Goal: Task Accomplishment & Management: Use online tool/utility

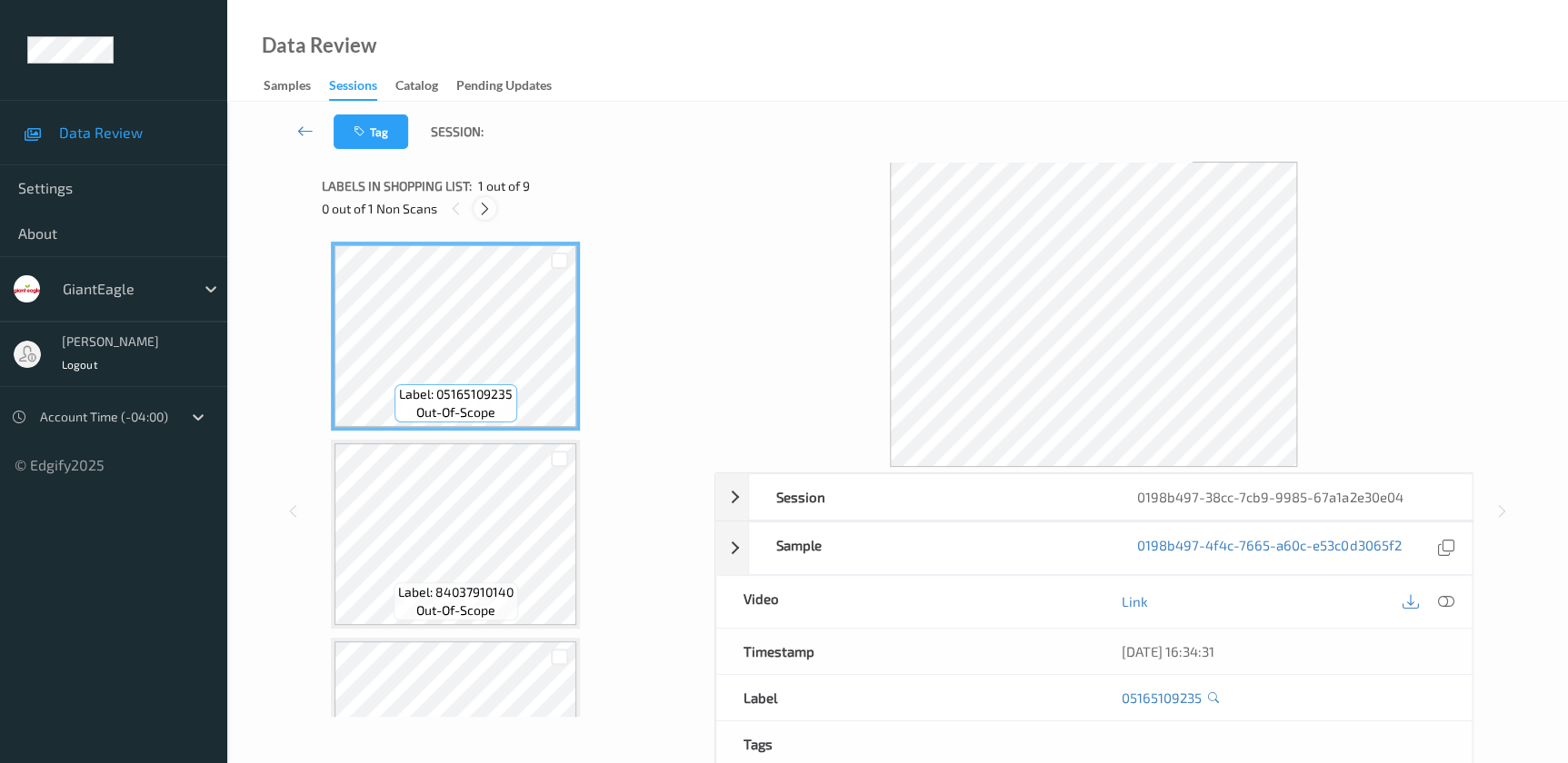
click at [485, 208] on icon at bounding box center [485, 208] width 15 height 16
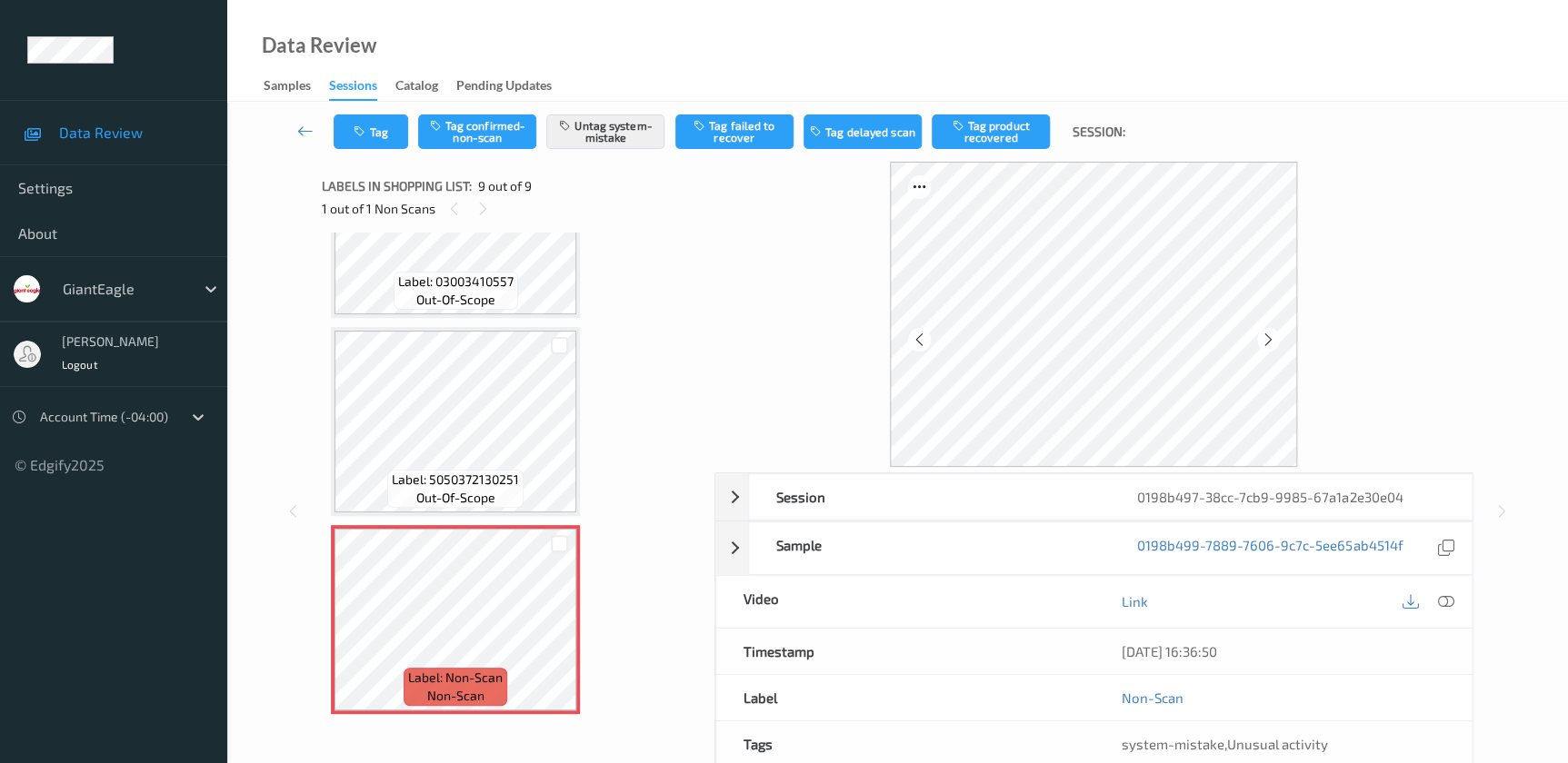
click at [1443, 632] on div "16/08/2025 16:36:50" at bounding box center [1282, 652] width 377 height 45
click at [1446, 602] on icon at bounding box center [1445, 601] width 16 height 16
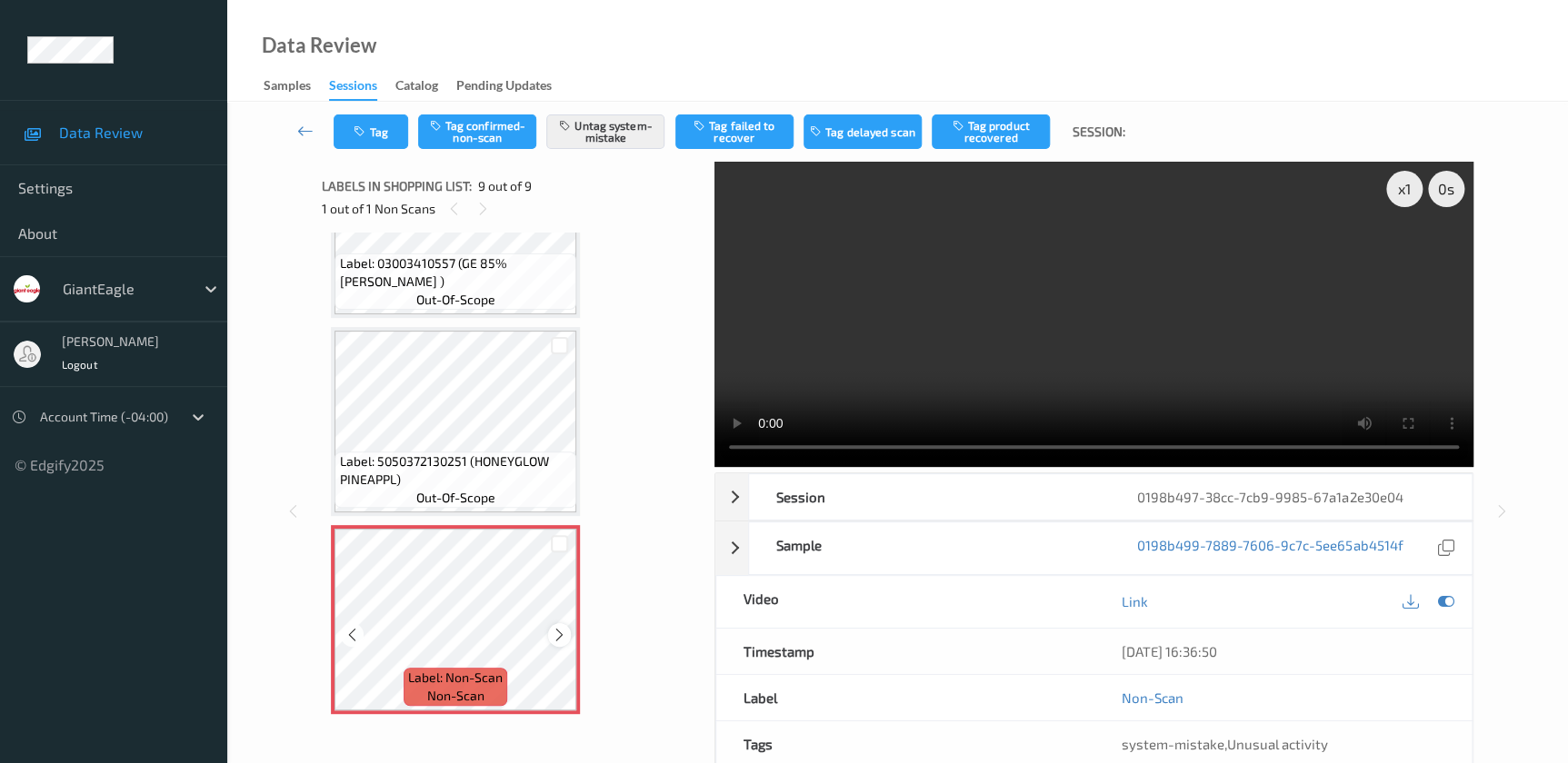
click at [559, 630] on icon at bounding box center [560, 635] width 15 height 16
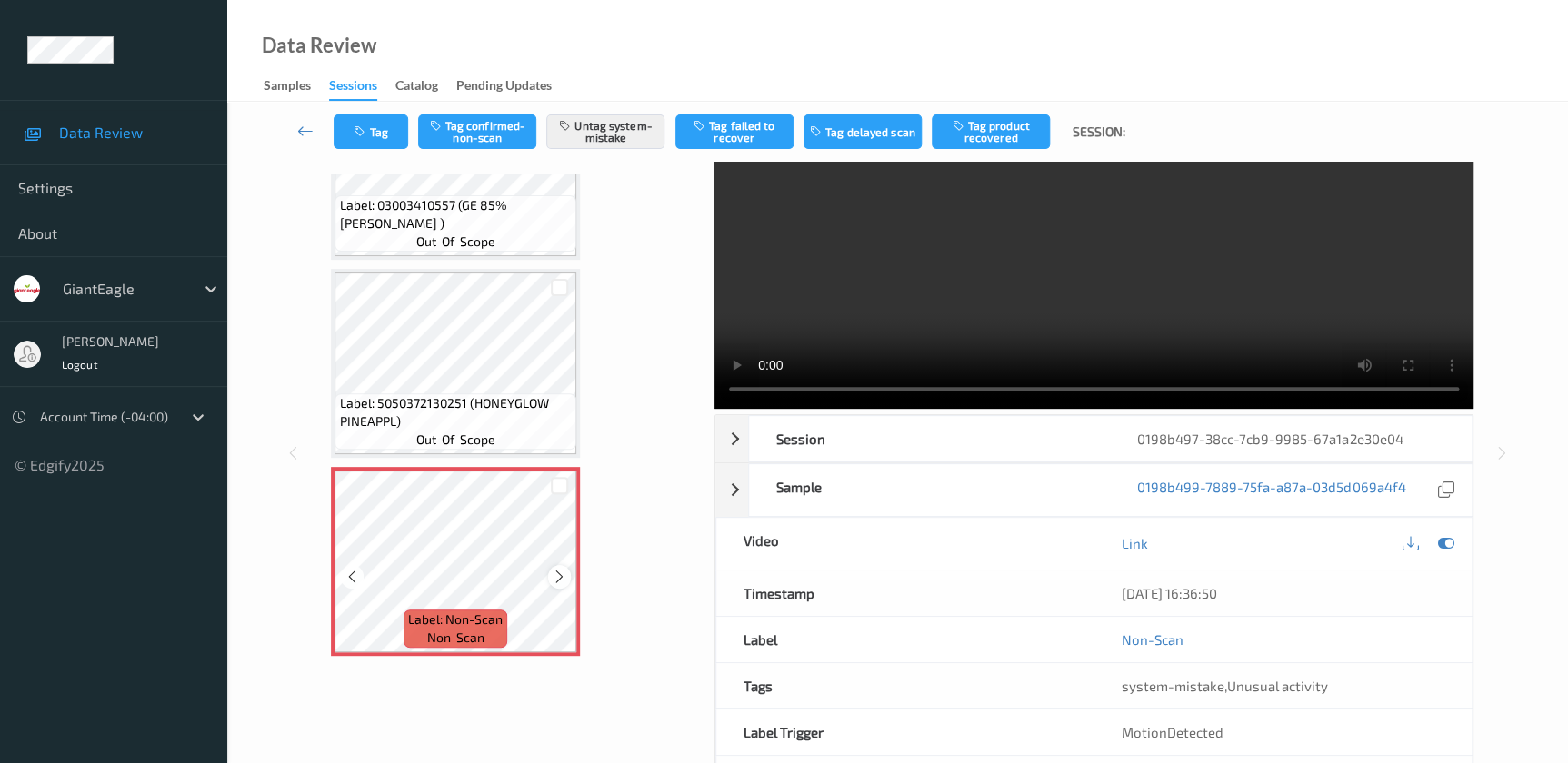
scroll to position [134, 0]
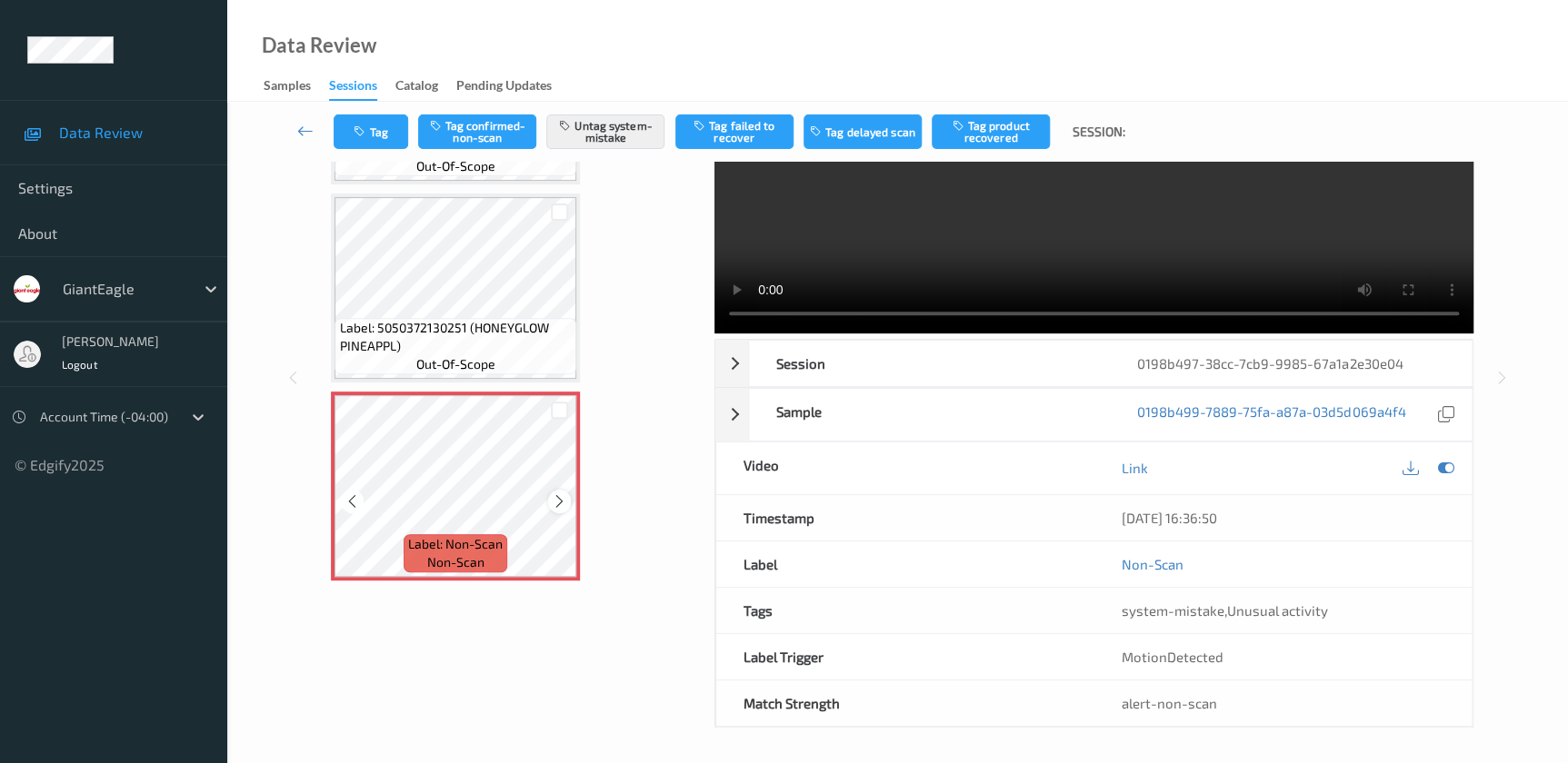
click at [562, 494] on icon at bounding box center [560, 501] width 15 height 16
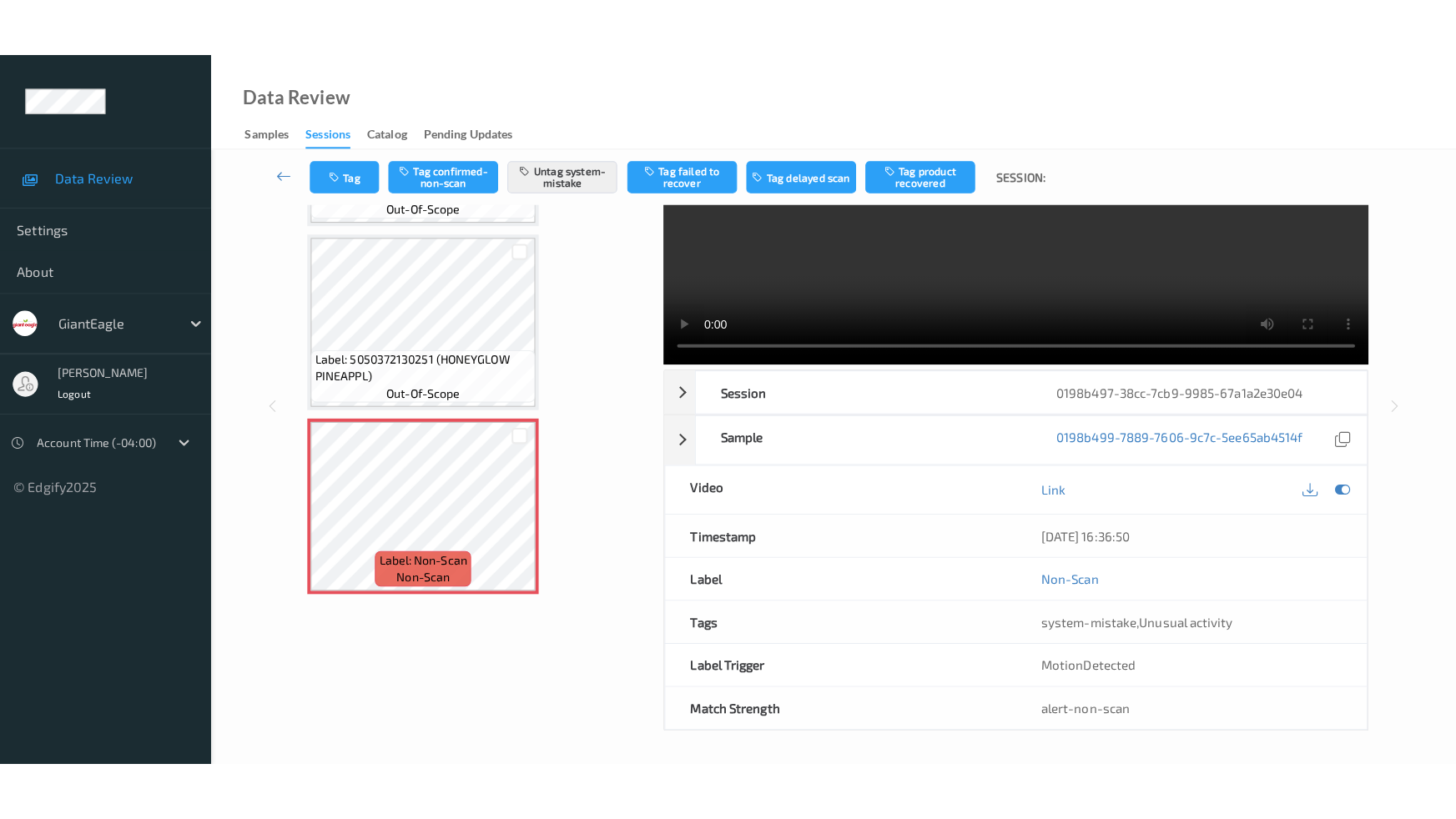
scroll to position [0, 0]
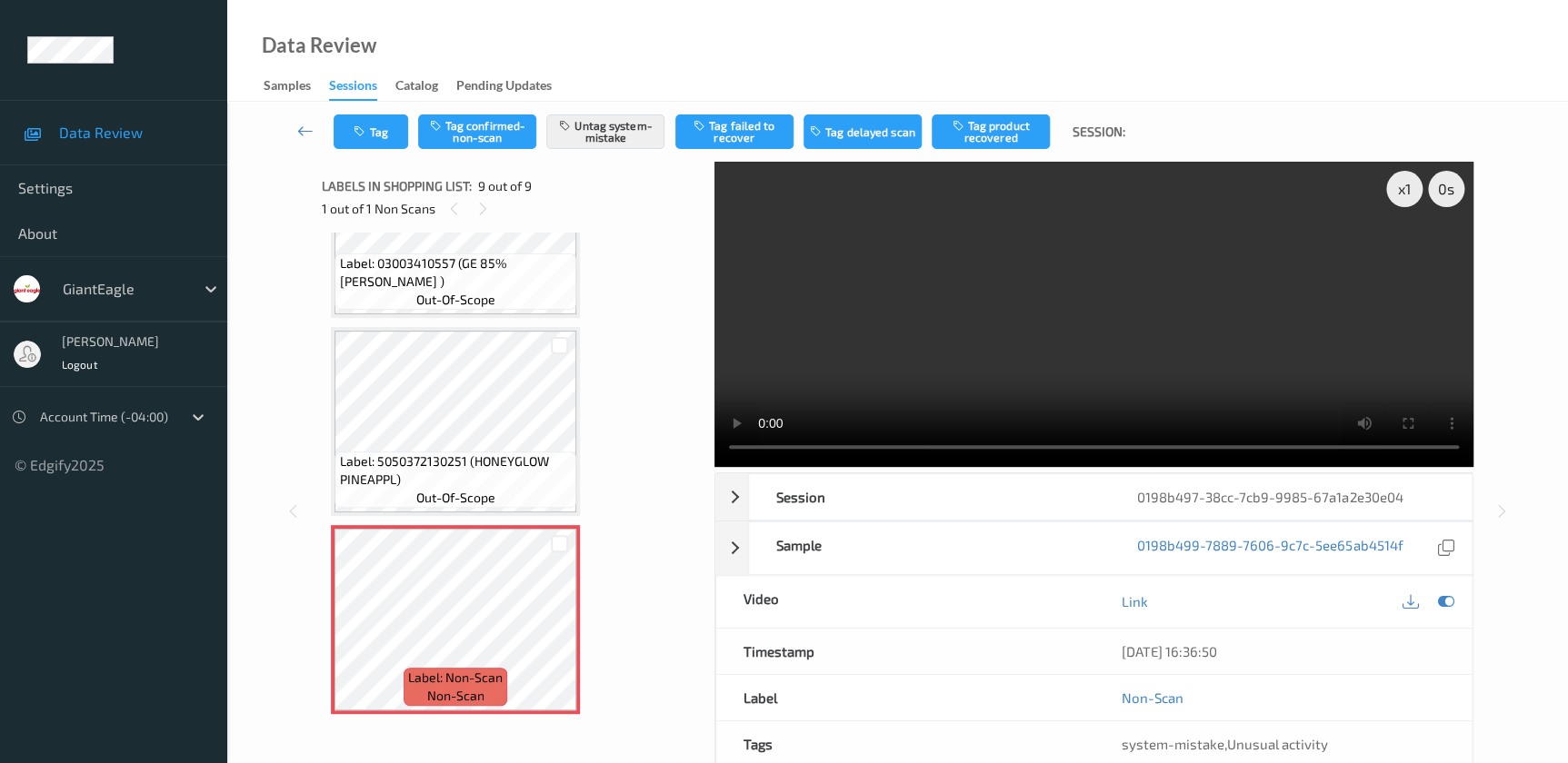
click at [1036, 342] on video at bounding box center [1094, 315] width 760 height 305
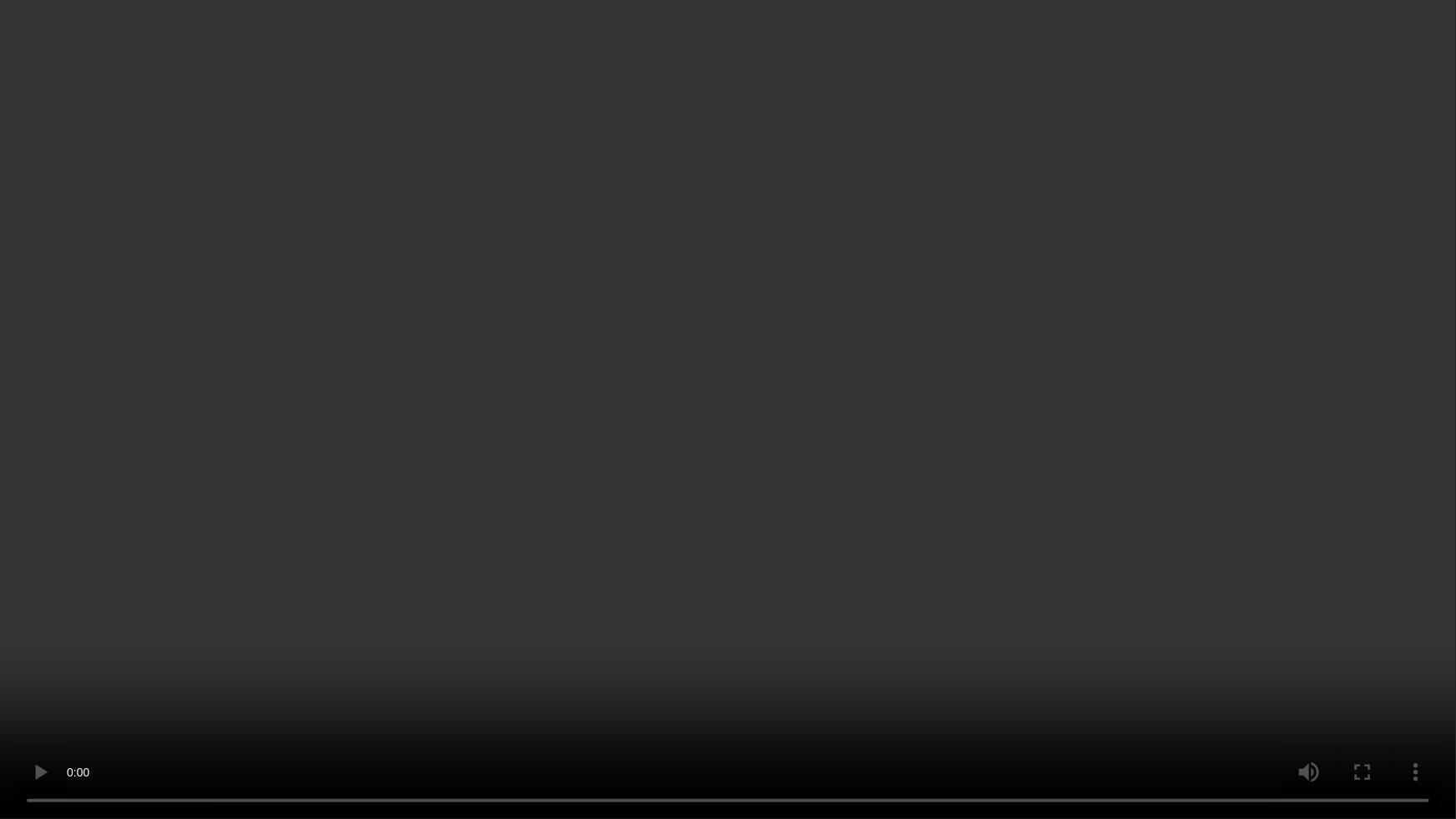
click at [1335, 566] on video at bounding box center [728, 409] width 1456 height 819
click at [868, 568] on video at bounding box center [728, 409] width 1456 height 819
click at [1218, 601] on video at bounding box center [728, 409] width 1456 height 819
click at [1167, 581] on video at bounding box center [728, 409] width 1456 height 819
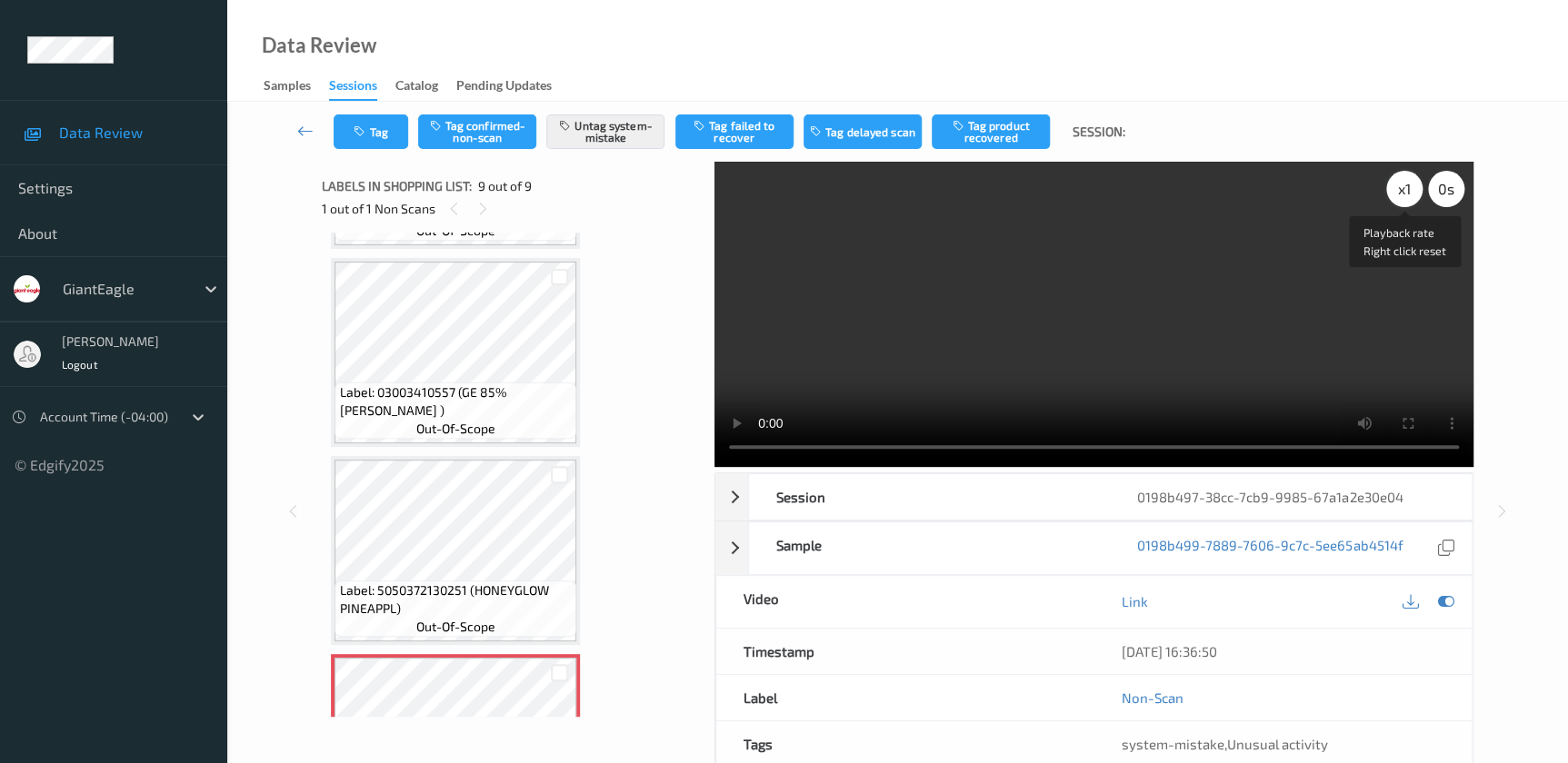
click at [1402, 187] on div "x 1" at bounding box center [1404, 188] width 37 height 37
click at [1402, 187] on div "x 2" at bounding box center [1404, 188] width 37 height 37
click at [1402, 187] on div "x 4" at bounding box center [1404, 188] width 37 height 37
click at [1402, 187] on div "x 8" at bounding box center [1404, 188] width 37 height 37
click at [1402, 187] on div "x 1" at bounding box center [1404, 188] width 37 height 37
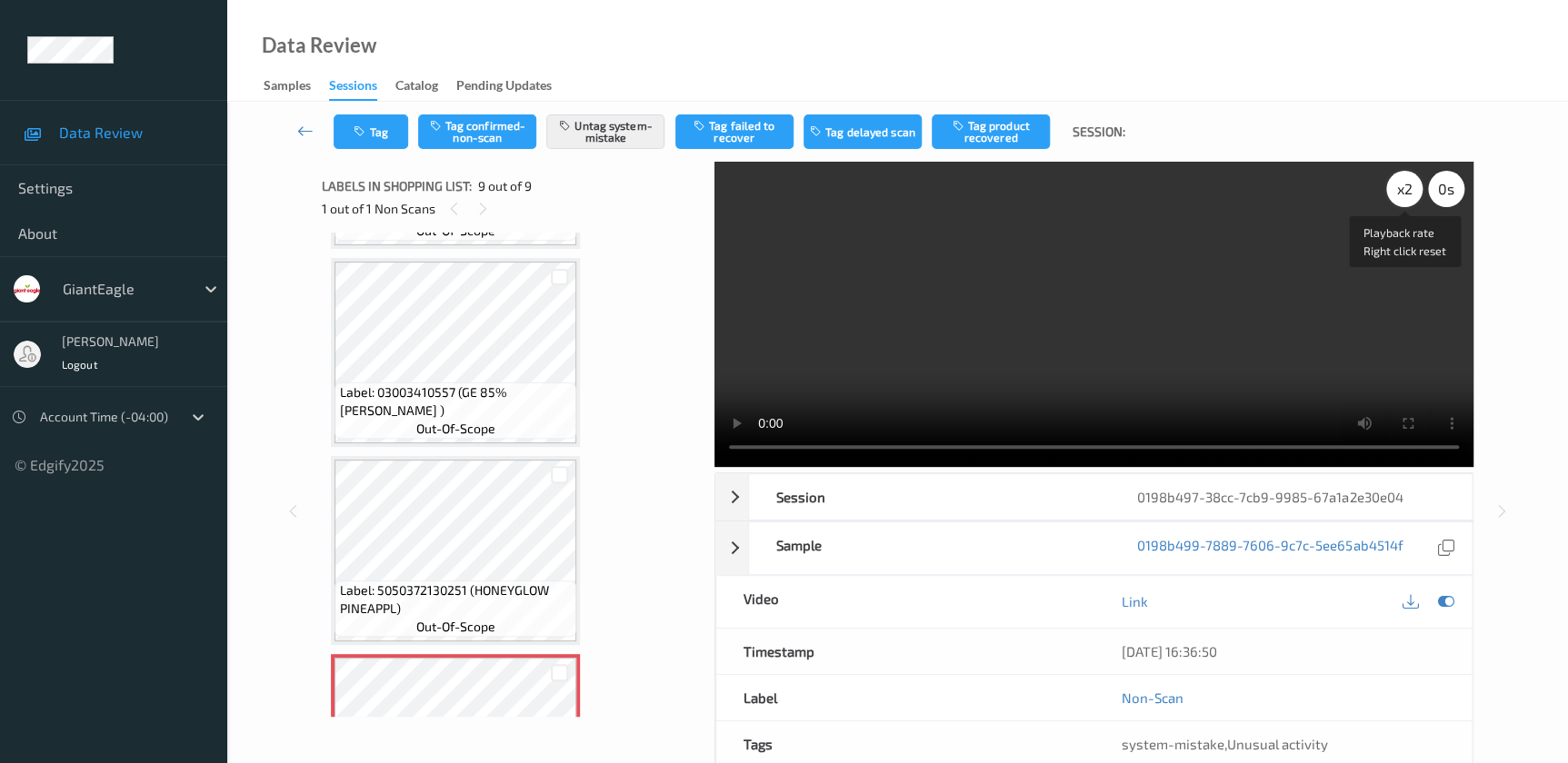
click at [1402, 187] on div "x 2" at bounding box center [1404, 188] width 37 height 37
click at [1410, 193] on div "x 4" at bounding box center [1404, 188] width 37 height 37
click at [1402, 175] on div "x 8" at bounding box center [1404, 188] width 37 height 37
click at [1398, 196] on div "x 1" at bounding box center [1404, 188] width 37 height 37
click at [1409, 192] on div "x 2" at bounding box center [1404, 188] width 37 height 37
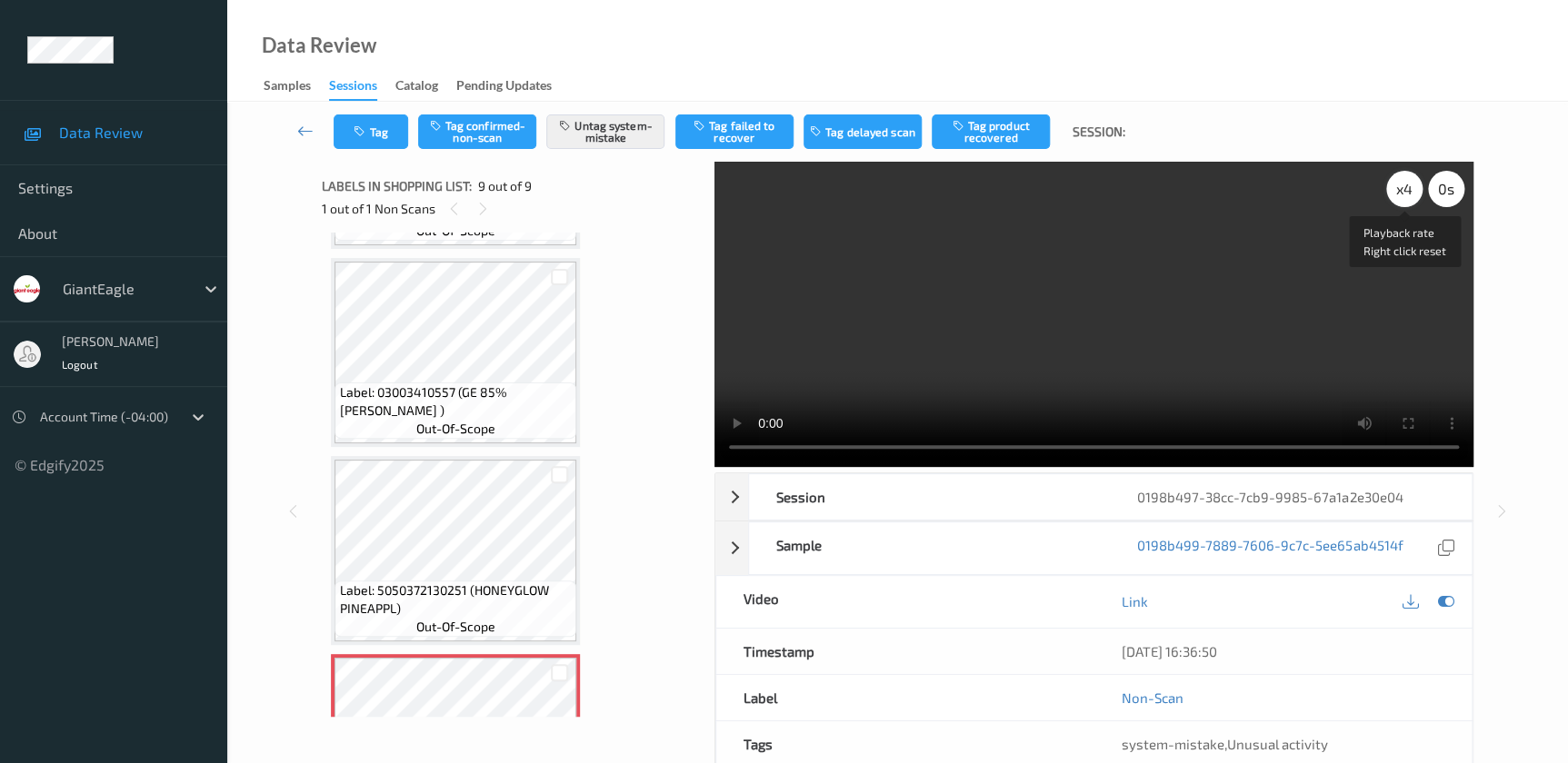
click at [1397, 192] on div "x 4" at bounding box center [1404, 188] width 37 height 37
click at [1397, 192] on div "x 8" at bounding box center [1404, 188] width 37 height 37
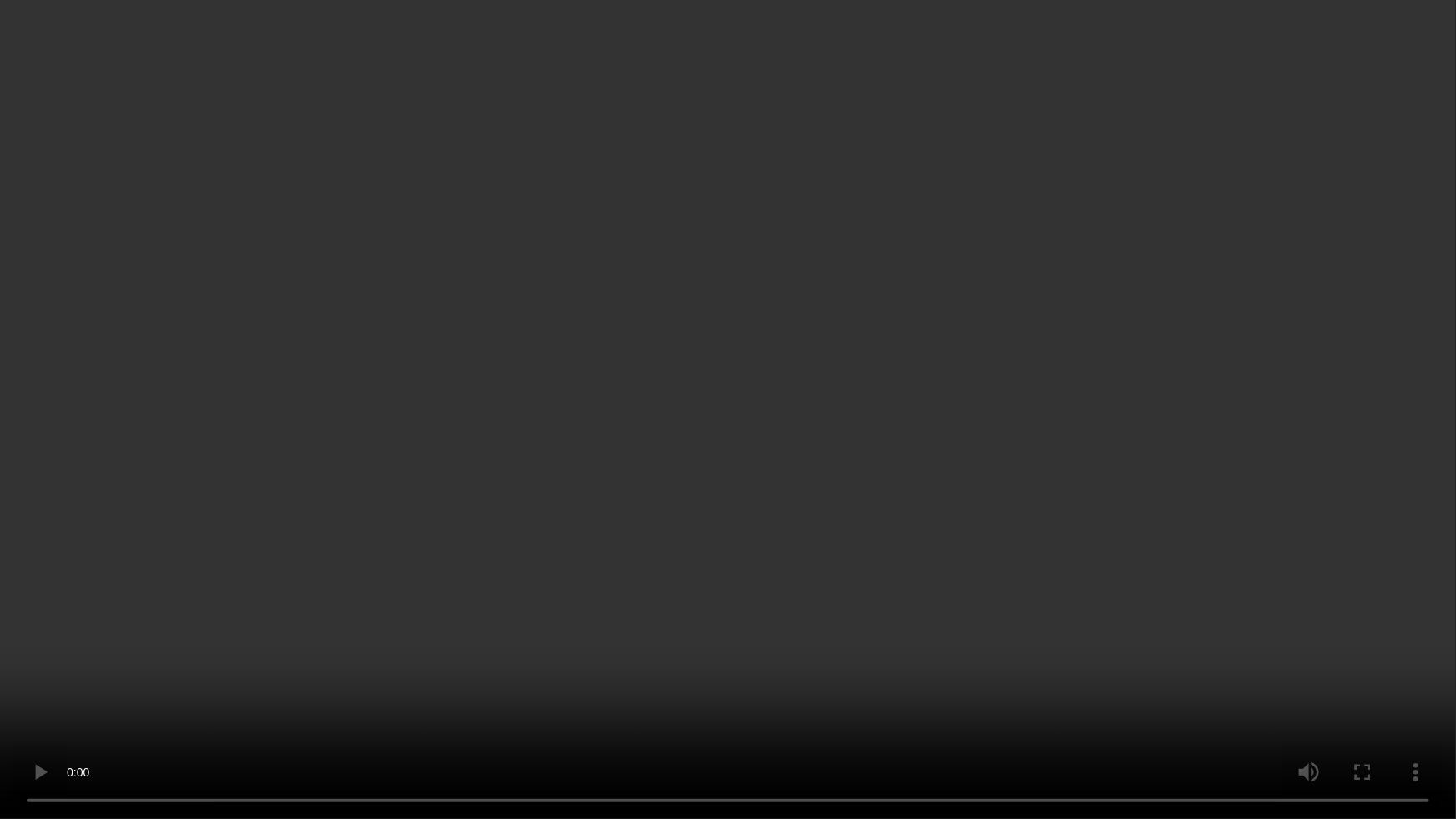
drag, startPoint x: 667, startPoint y: 634, endPoint x: 684, endPoint y: 629, distance: 17.7
click at [667, 634] on video at bounding box center [728, 409] width 1456 height 819
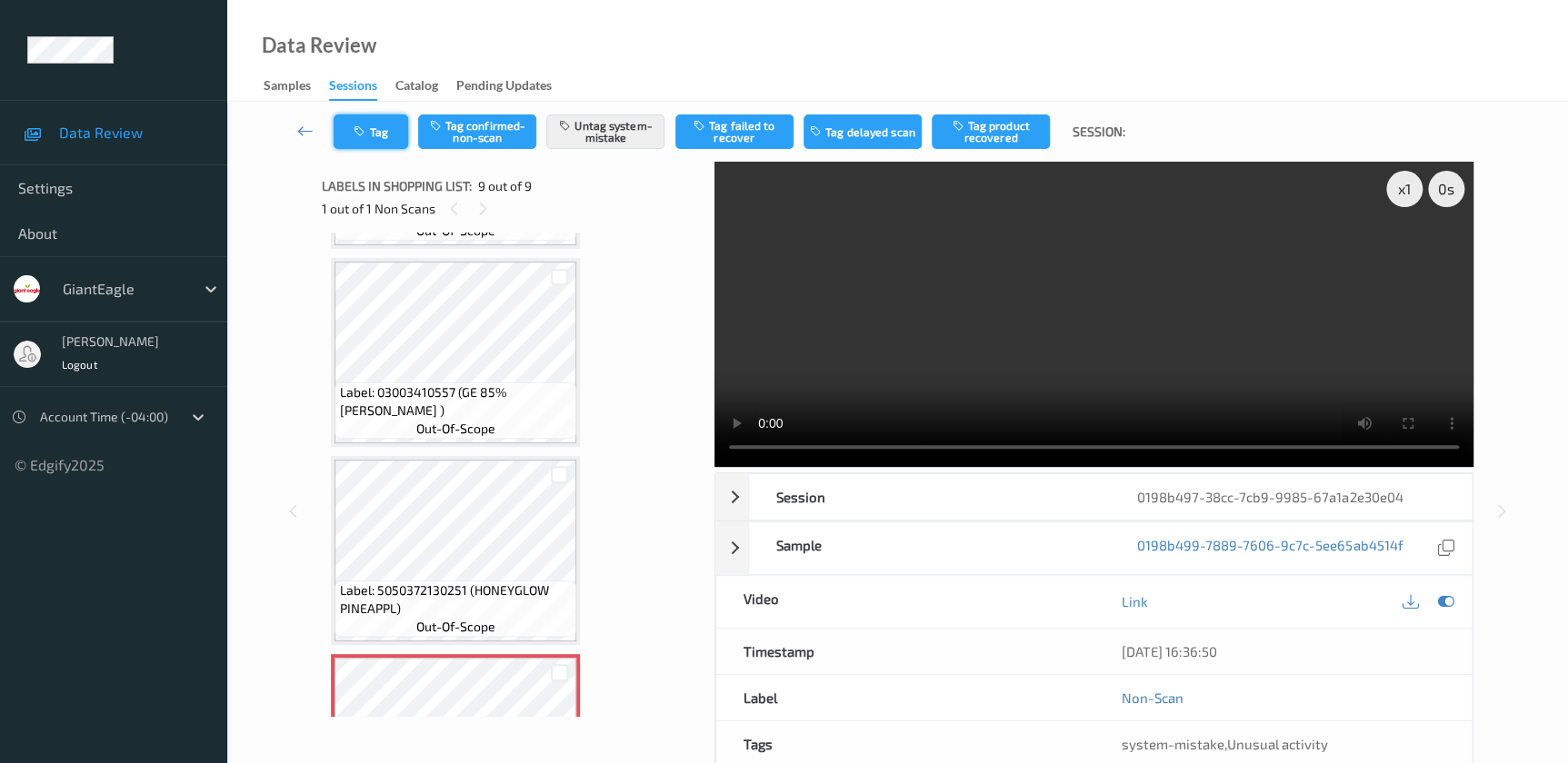
click at [375, 140] on button "Tag" at bounding box center [370, 132] width 74 height 35
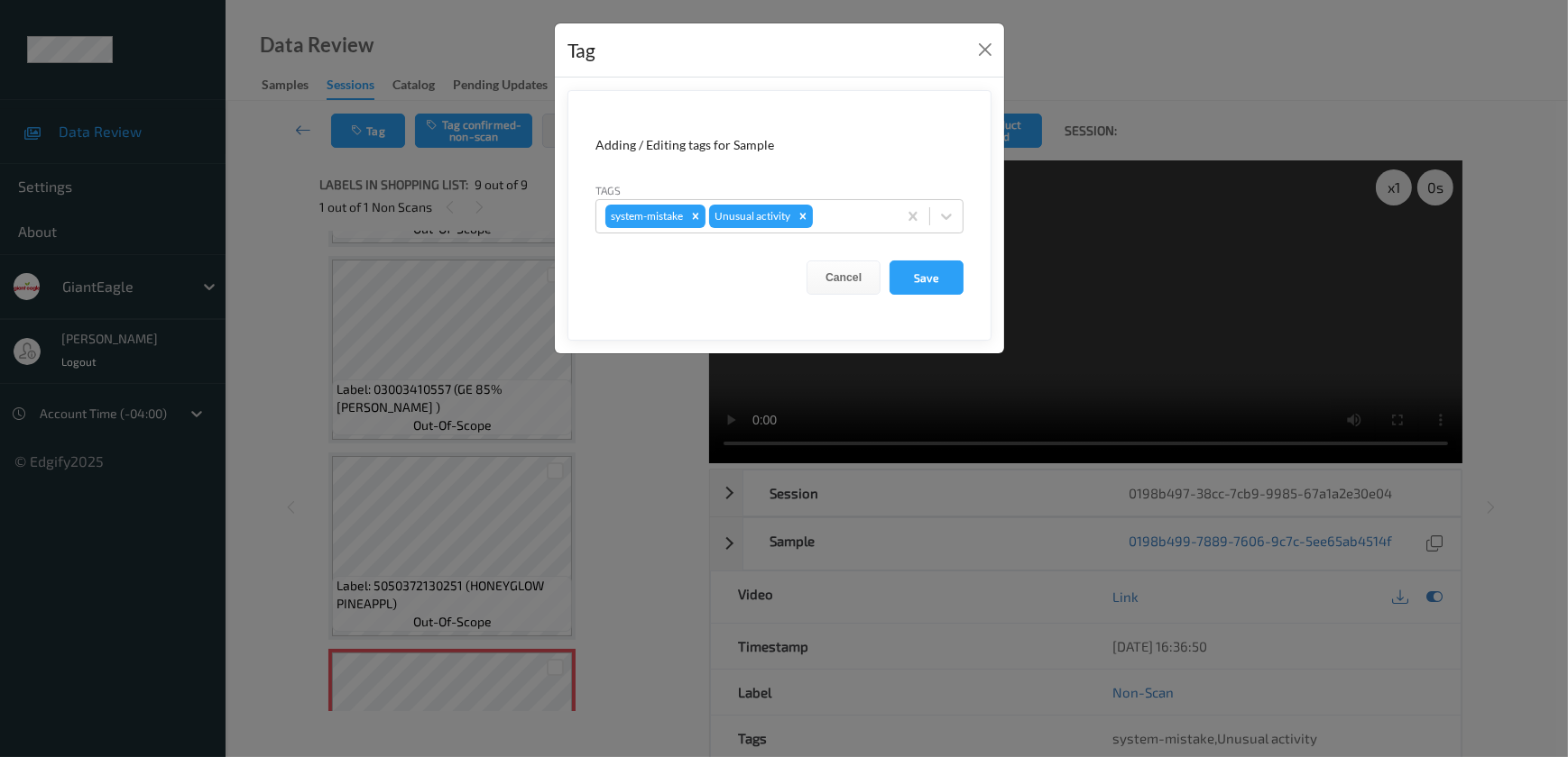
click at [622, 437] on div "Tag Adding / Editing tags for Sample Tags system-mistake Unusual activity Cance…" at bounding box center [784, 378] width 1568 height 757
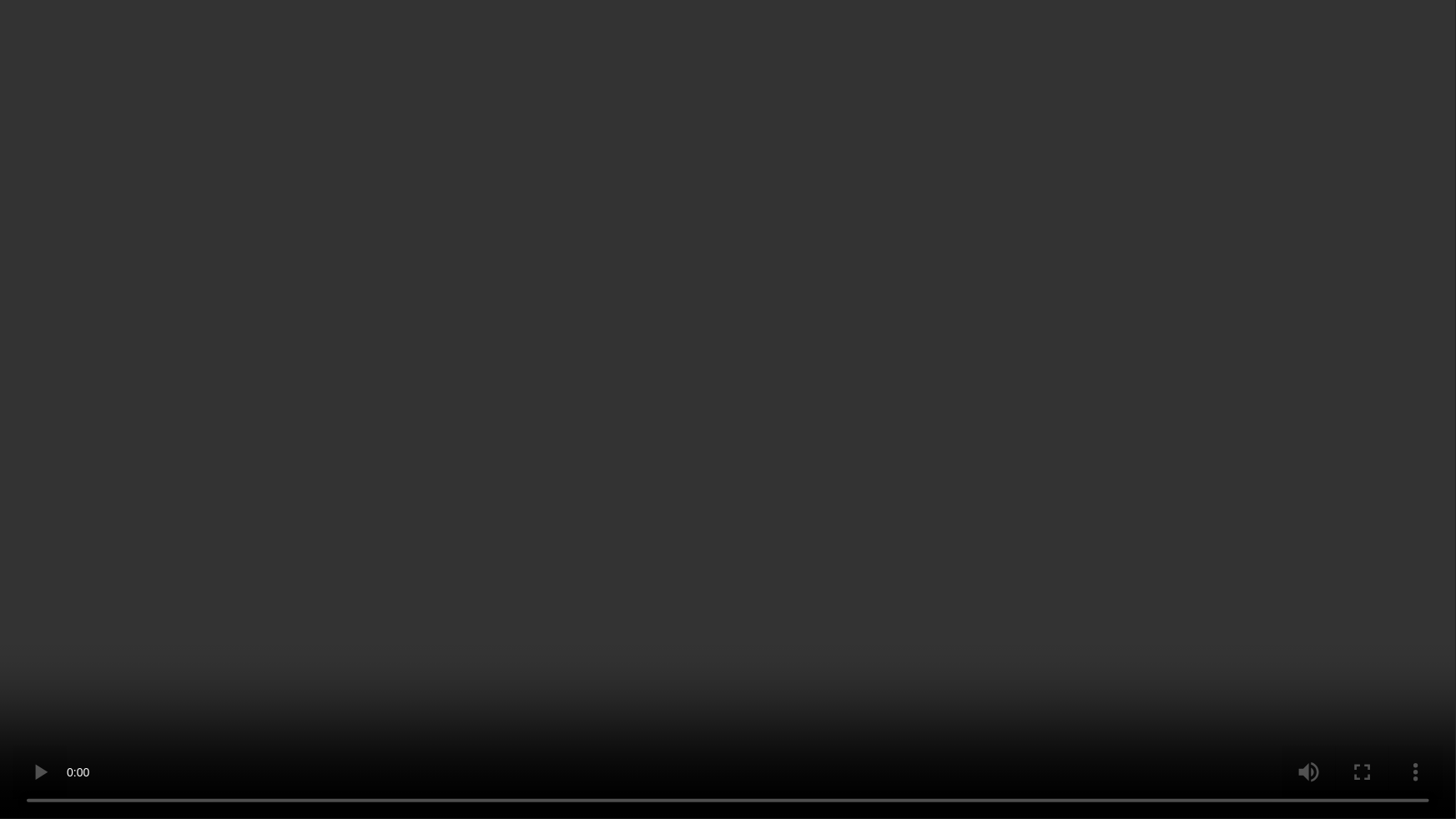
click at [695, 427] on video at bounding box center [728, 409] width 1456 height 819
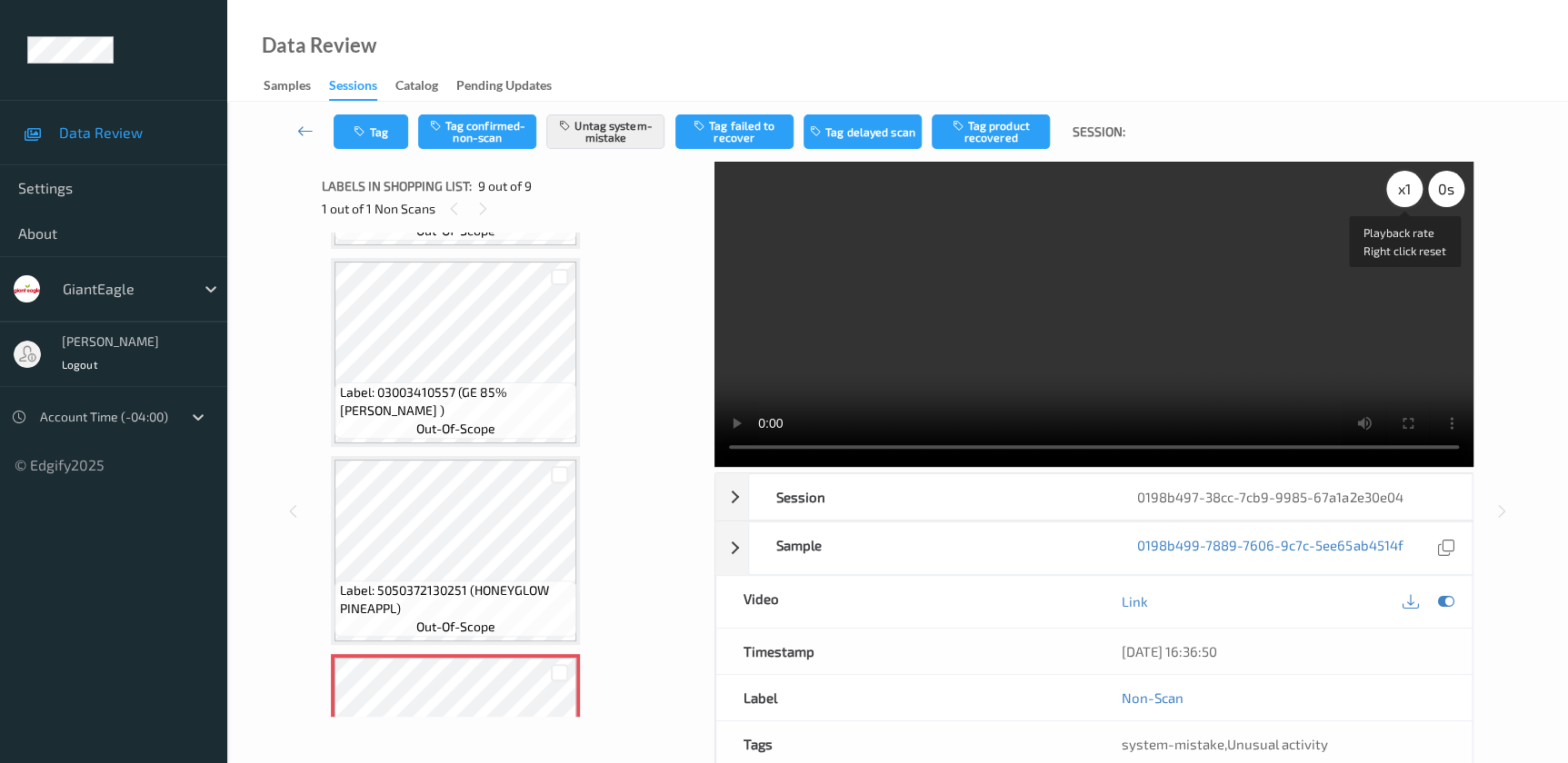
click at [1400, 187] on div "x 1" at bounding box center [1404, 188] width 37 height 37
click at [1400, 187] on div "x 2" at bounding box center [1404, 188] width 37 height 37
click at [1411, 192] on div "x 4" at bounding box center [1404, 188] width 37 height 37
click at [1411, 192] on div "x 8" at bounding box center [1404, 188] width 37 height 37
click at [1411, 192] on div "x 1" at bounding box center [1404, 188] width 37 height 37
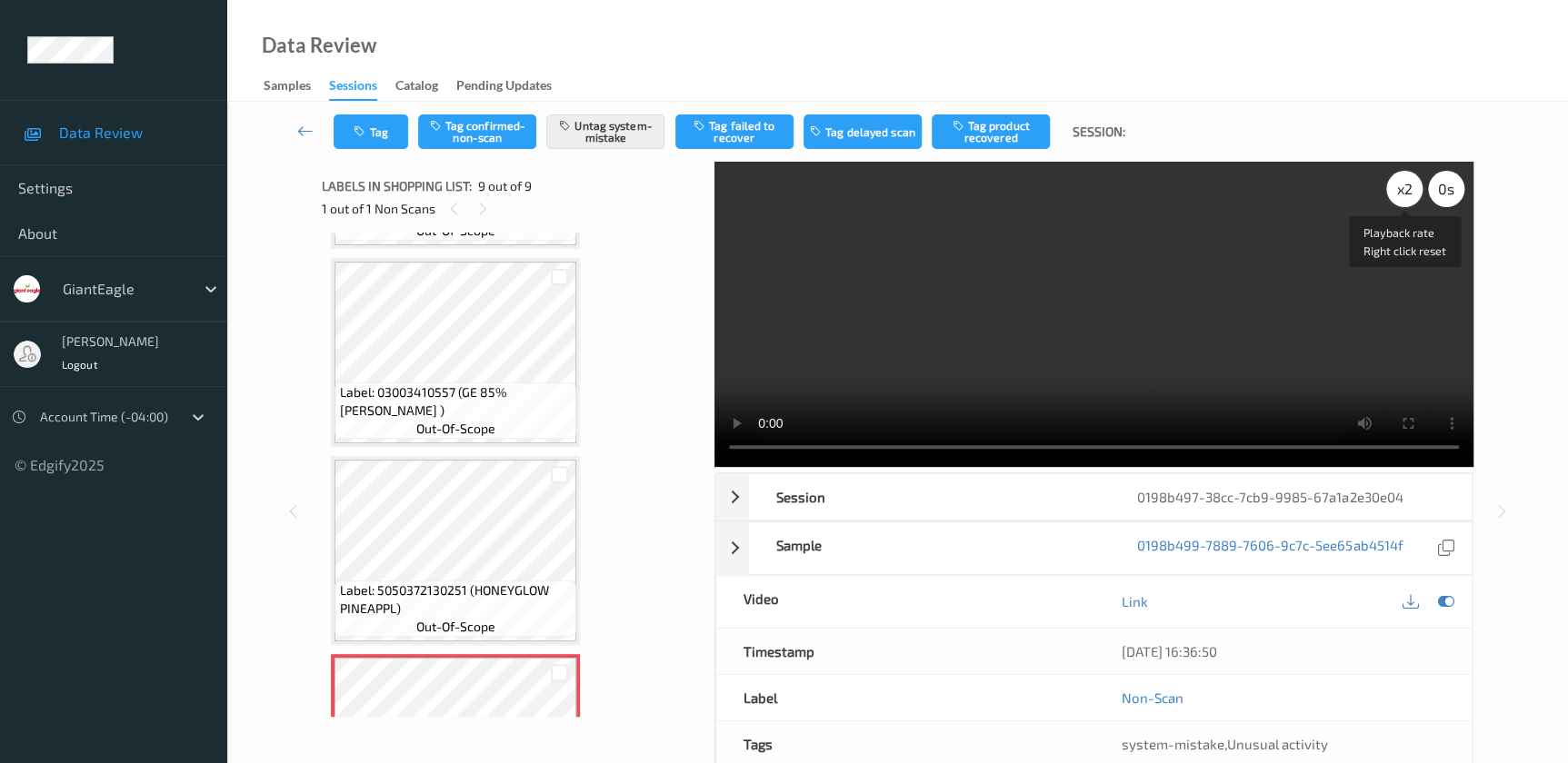
click at [1411, 192] on div "x 2" at bounding box center [1404, 188] width 37 height 37
click at [1411, 192] on div "x 4" at bounding box center [1404, 188] width 37 height 37
click at [1411, 192] on div "x 8" at bounding box center [1404, 188] width 37 height 37
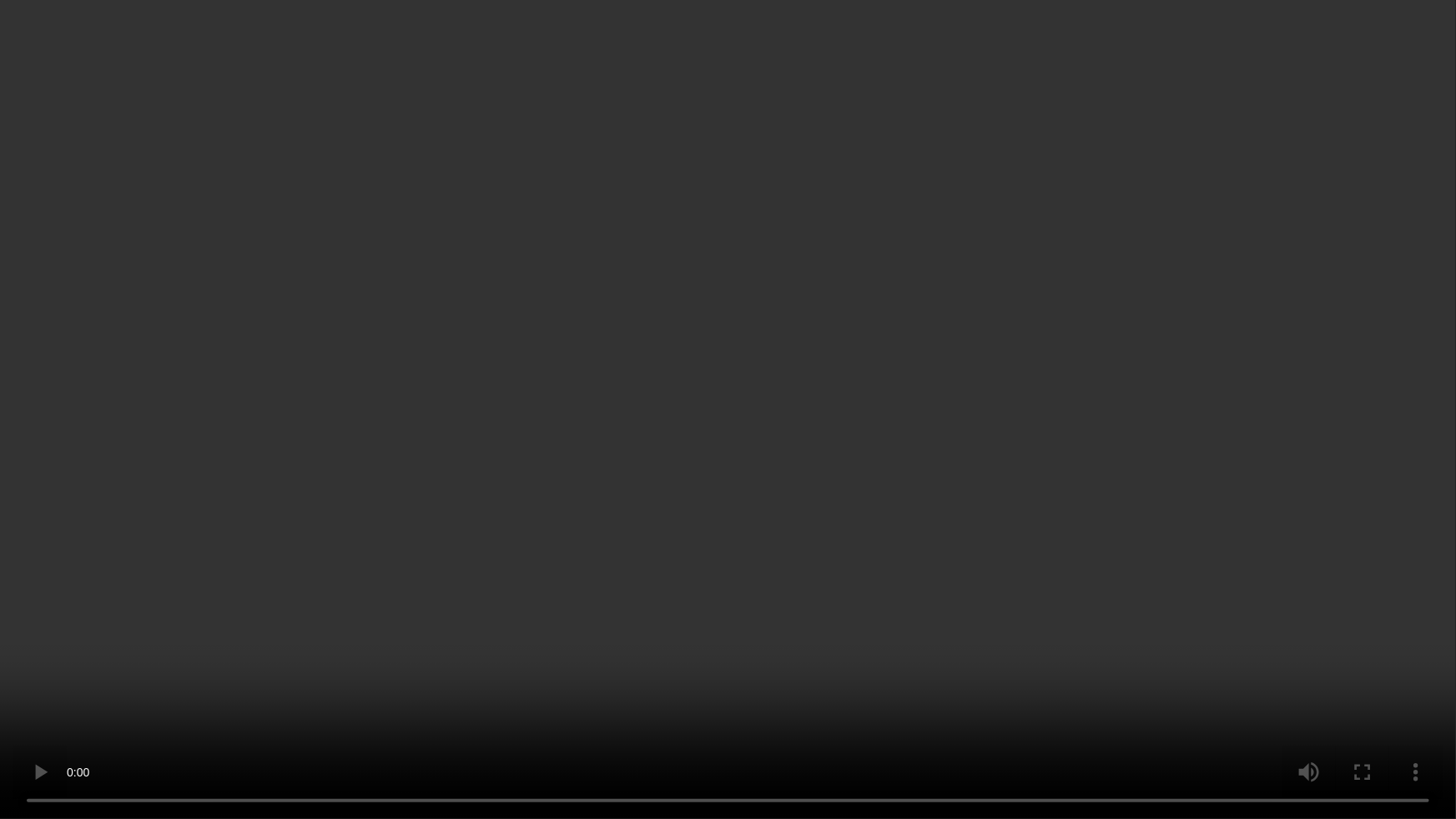
click at [872, 475] on video at bounding box center [728, 409] width 1456 height 819
click at [979, 557] on video at bounding box center [728, 409] width 1456 height 819
click at [1095, 529] on video at bounding box center [728, 409] width 1456 height 819
